Goal: Subscribe to service/newsletter

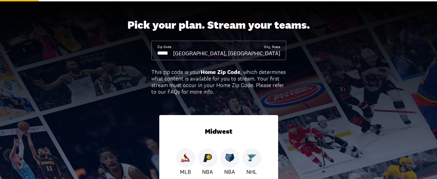
scroll to position [69, 0]
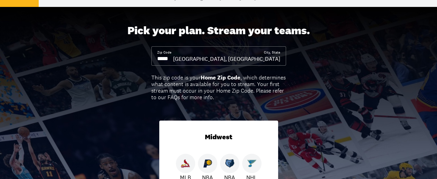
drag, startPoint x: 179, startPoint y: 63, endPoint x: 141, endPoint y: 62, distance: 37.7
click at [141, 62] on div "Pick your plan. Stream your teams. Zip Code City, State [GEOGRAPHIC_DATA], [GEO…" at bounding box center [218, 149] width 437 height 284
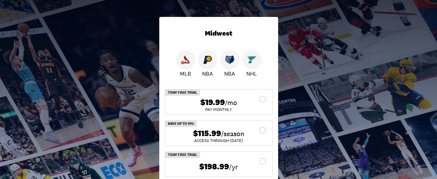
scroll to position [207, 0]
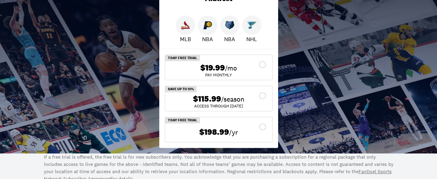
type input "*****"
click at [263, 131] on div "$198.99 /yr" at bounding box center [219, 132] width 96 height 14
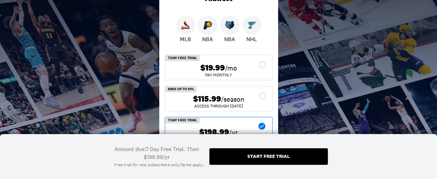
click at [264, 131] on div "$198.99 /yr" at bounding box center [219, 132] width 96 height 14
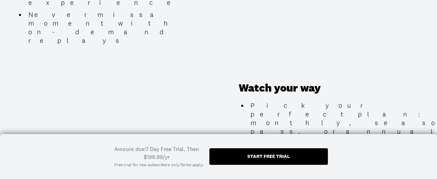
scroll to position [691, 0]
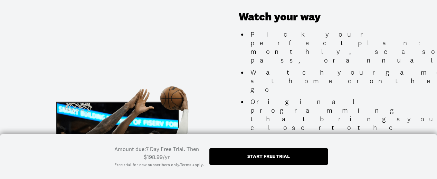
scroll to position [760, 0]
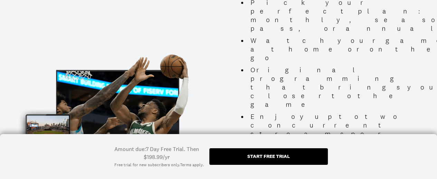
scroll to position [795, 0]
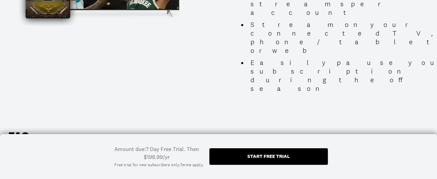
scroll to position [933, 0]
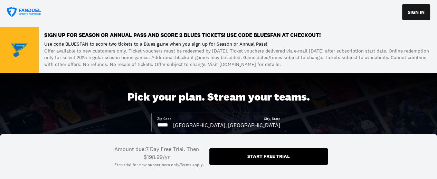
scroll to position [0, 0]
